Goal: Transaction & Acquisition: Obtain resource

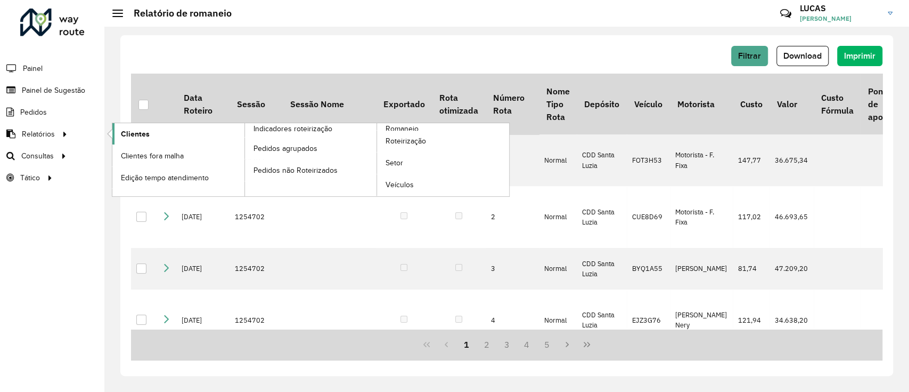
click at [166, 132] on link "Clientes" at bounding box center [178, 133] width 132 height 21
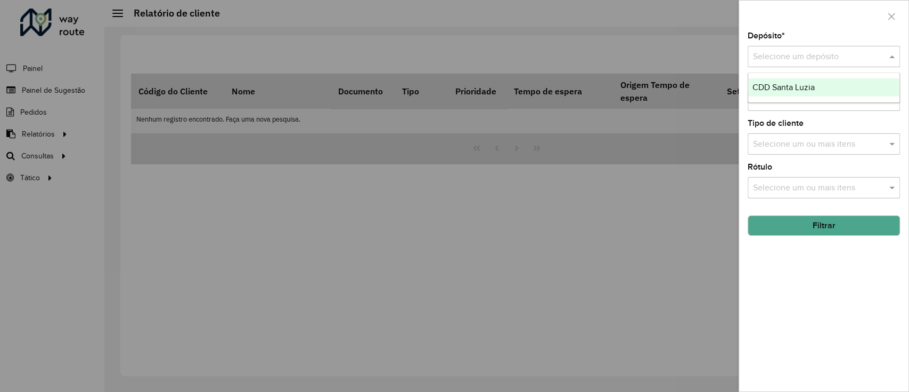
click at [818, 48] on div "Selecione um depósito" at bounding box center [824, 56] width 152 height 21
click at [802, 84] on span "CDD Santa Luzia" at bounding box center [784, 87] width 62 height 9
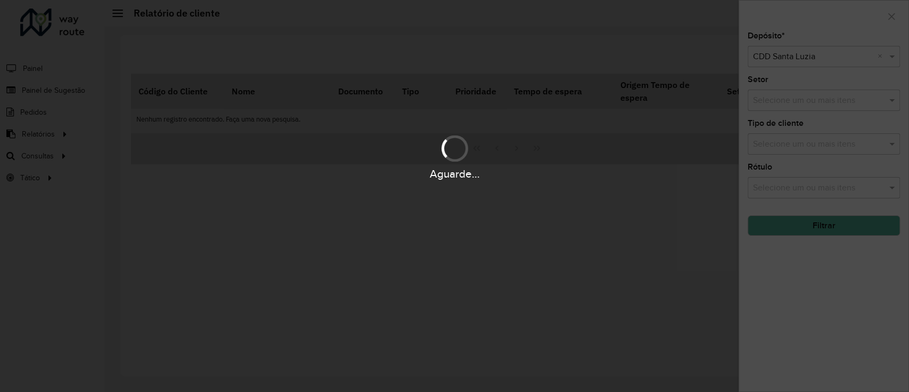
click at [801, 234] on div "Aguarde..." at bounding box center [454, 196] width 909 height 392
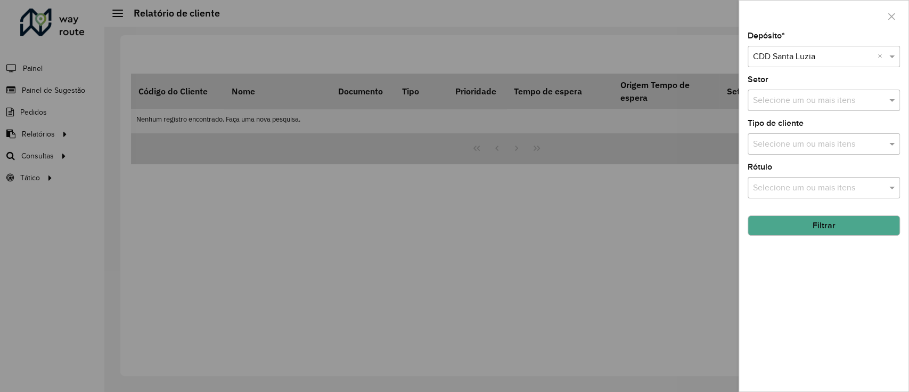
click at [797, 232] on button "Filtrar" at bounding box center [824, 225] width 152 height 20
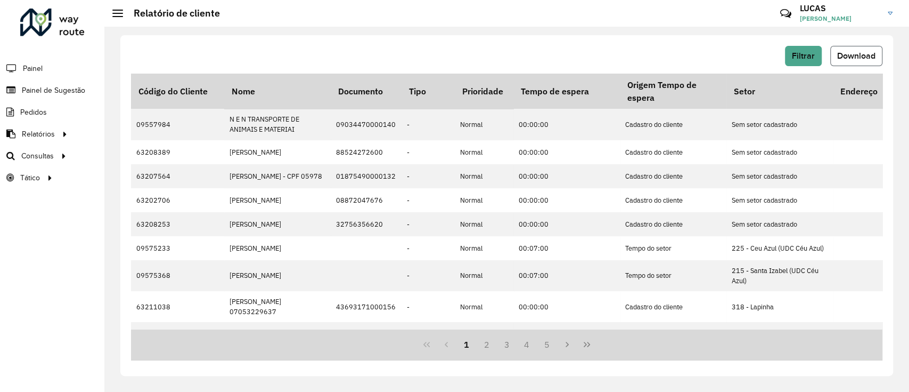
click at [856, 53] on span "Download" at bounding box center [856, 55] width 38 height 9
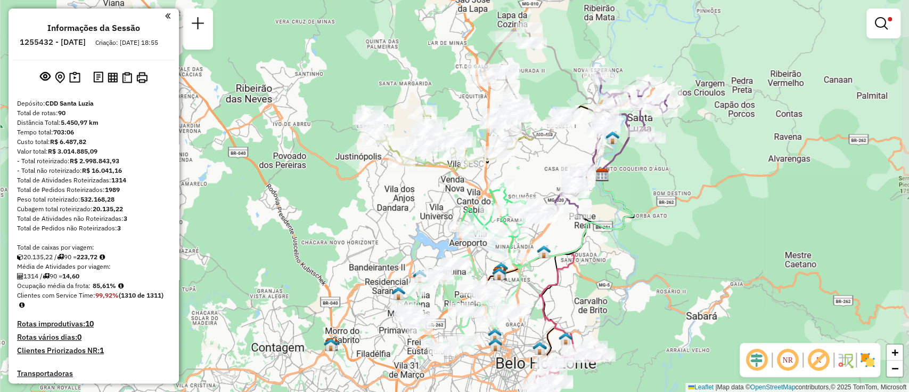
click at [659, 177] on div "Limpar filtros Janela de atendimento Grade de atendimento Capacidade Transporta…" at bounding box center [454, 196] width 909 height 392
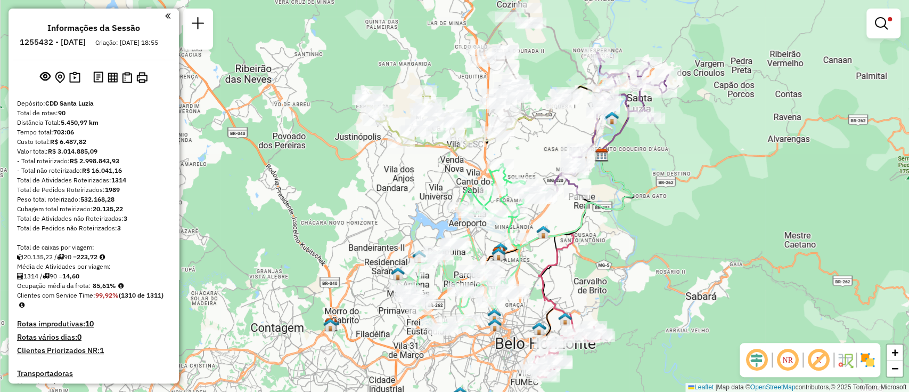
drag, startPoint x: 639, startPoint y: 359, endPoint x: 642, endPoint y: 296, distance: 62.4
click at [642, 296] on div "Limpar filtros Janela de atendimento Grade de atendimento Capacidade Transporta…" at bounding box center [454, 196] width 909 height 392
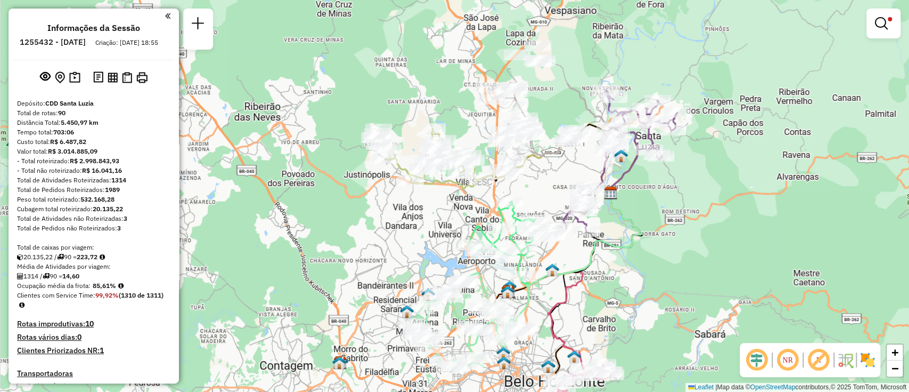
drag, startPoint x: 680, startPoint y: 155, endPoint x: 588, endPoint y: 280, distance: 154.7
click at [588, 280] on div "Limpar filtros Janela de atendimento Grade de atendimento Capacidade Transporta…" at bounding box center [454, 196] width 909 height 392
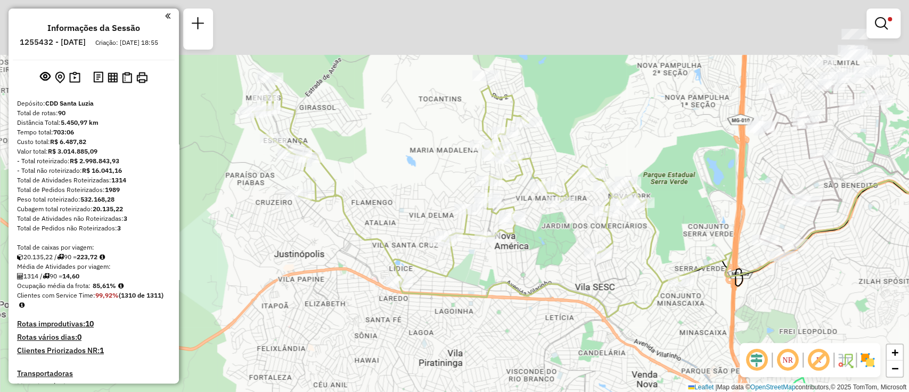
drag, startPoint x: 461, startPoint y: 219, endPoint x: 486, endPoint y: 344, distance: 127.0
click at [486, 344] on div "Limpar filtros Janela de atendimento Grade de atendimento Capacidade Transporta…" at bounding box center [454, 196] width 909 height 392
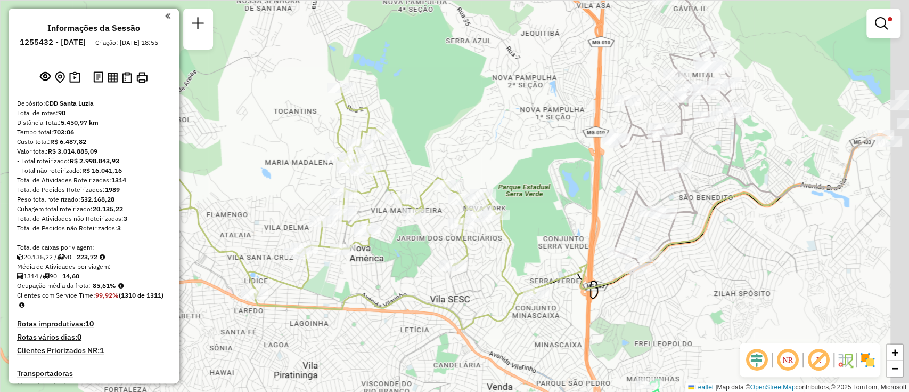
drag, startPoint x: 834, startPoint y: 166, endPoint x: 699, endPoint y: 183, distance: 136.4
click at [699, 183] on div "Limpar filtros Janela de atendimento Grade de atendimento Capacidade Transporta…" at bounding box center [454, 196] width 909 height 392
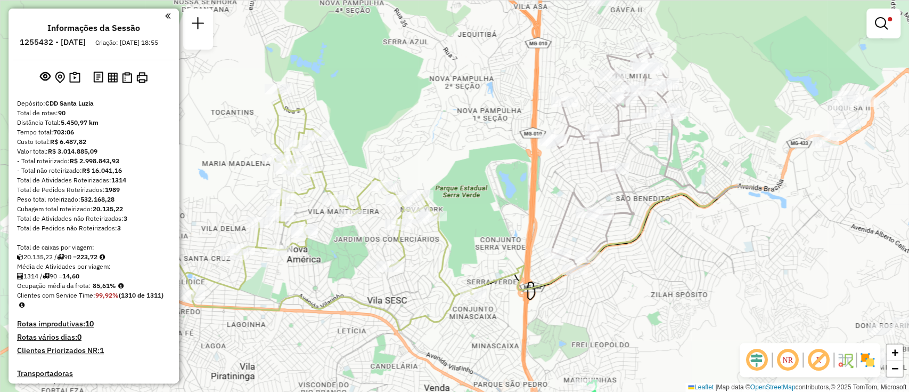
drag, startPoint x: 745, startPoint y: 235, endPoint x: 469, endPoint y: 336, distance: 293.5
click at [470, 336] on div "Limpar filtros Janela de atendimento Grade de atendimento Capacidade Transporta…" at bounding box center [454, 196] width 909 height 392
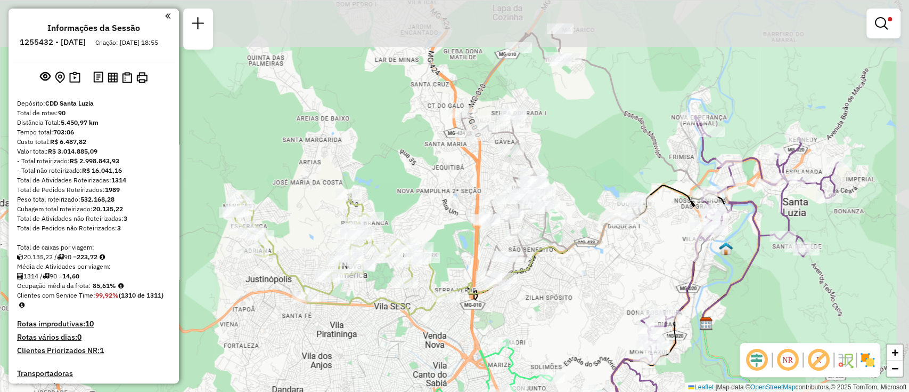
drag, startPoint x: 673, startPoint y: 216, endPoint x: 594, endPoint y: 276, distance: 99.6
click at [594, 276] on div "Limpar filtros Janela de atendimento Grade de atendimento Capacidade Transporta…" at bounding box center [454, 196] width 909 height 392
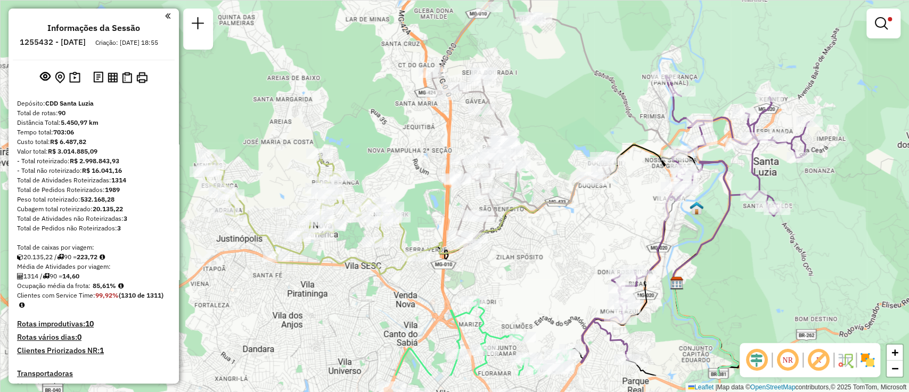
drag, startPoint x: 563, startPoint y: 296, endPoint x: 564, endPoint y: 228, distance: 67.7
click at [564, 228] on div "Limpar filtros Janela de atendimento Grade de atendimento Capacidade Transporta…" at bounding box center [454, 196] width 909 height 392
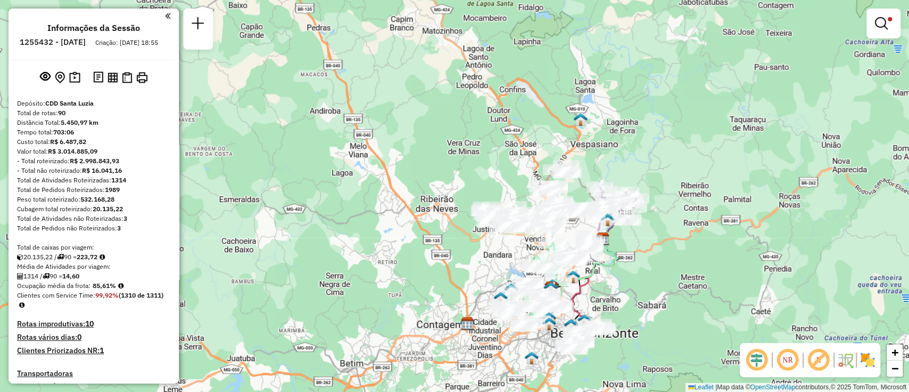
click at [609, 284] on div "Limpar filtros Janela de atendimento Grade de atendimento Capacidade Transporta…" at bounding box center [454, 196] width 909 height 392
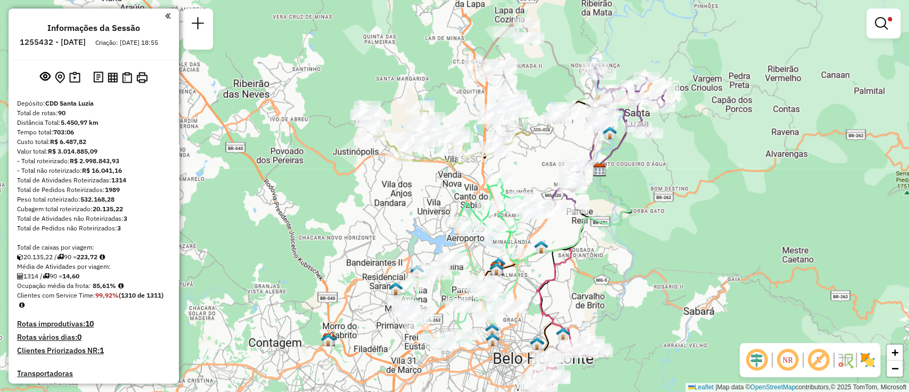
drag, startPoint x: 607, startPoint y: 300, endPoint x: 602, endPoint y: 270, distance: 31.3
click at [605, 271] on div "Limpar filtros Janela de atendimento Grade de atendimento Capacidade Transporta…" at bounding box center [454, 196] width 909 height 392
